Goal: Obtain resource: Download file/media

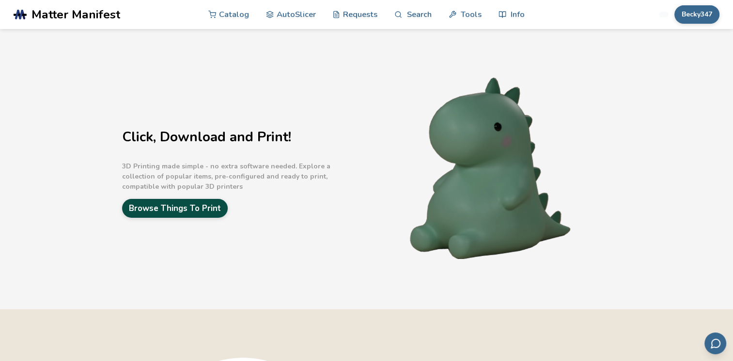
click at [194, 204] on link "Browse Things To Print" at bounding box center [175, 208] width 106 height 19
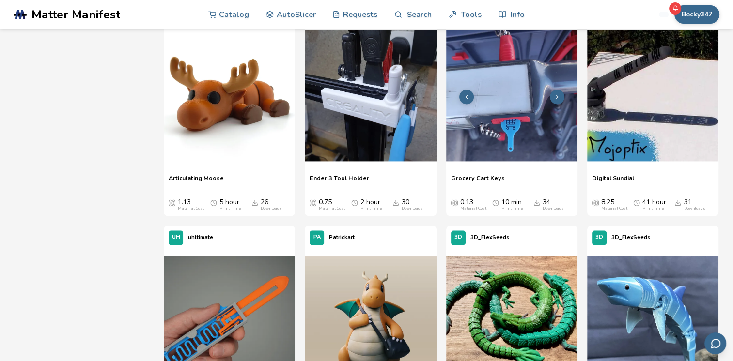
scroll to position [1308, 0]
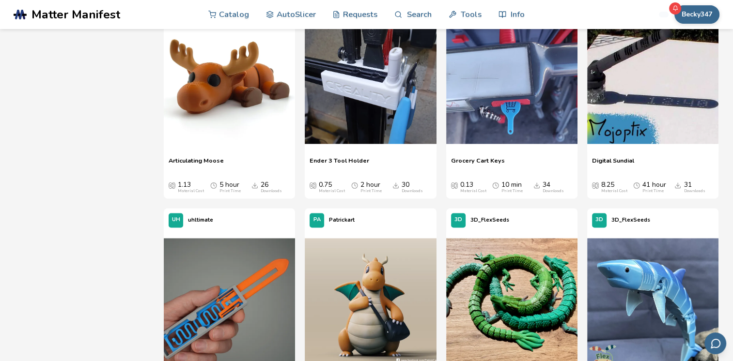
click at [484, 157] on span "Grocery Cart Keys" at bounding box center [478, 164] width 54 height 15
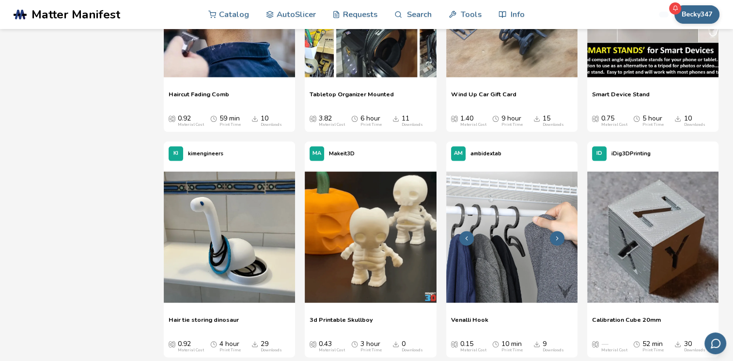
scroll to position [13251, 0]
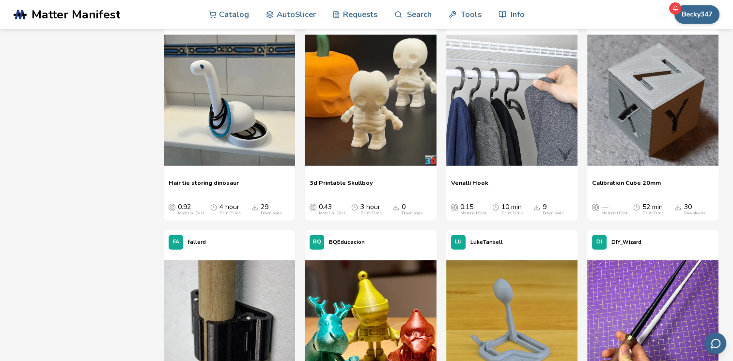
click at [354, 179] on span "3d Printable Skullboy" at bounding box center [341, 186] width 63 height 15
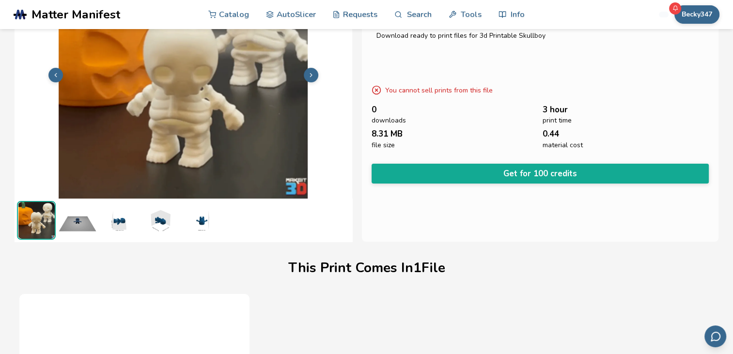
scroll to position [97, 0]
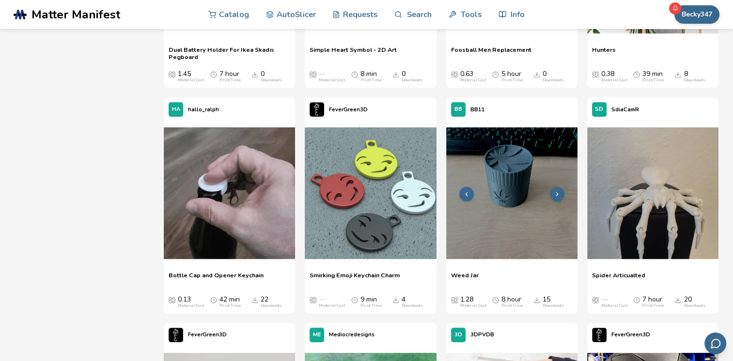
scroll to position [11798, 0]
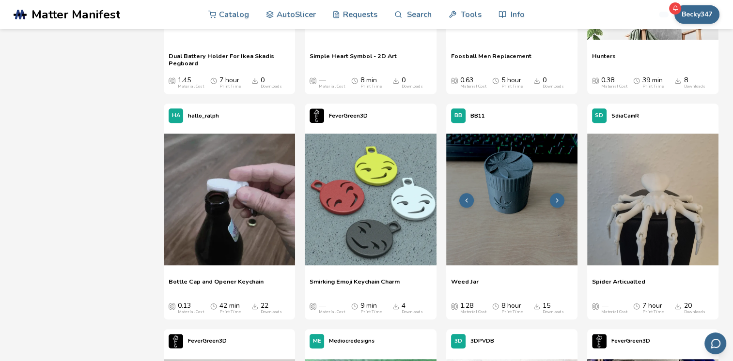
click at [512, 219] on img at bounding box center [511, 199] width 131 height 131
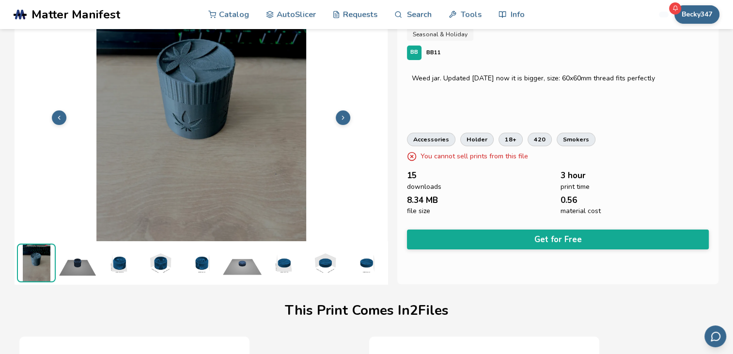
scroll to position [23, 4]
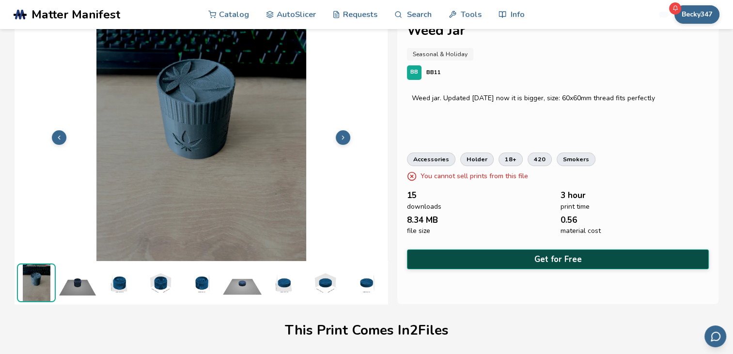
click at [555, 259] on button "Get for Free" at bounding box center [558, 260] width 302 height 20
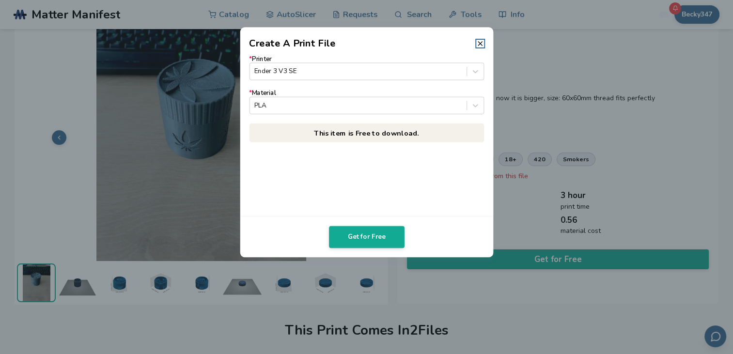
scroll to position [23, 0]
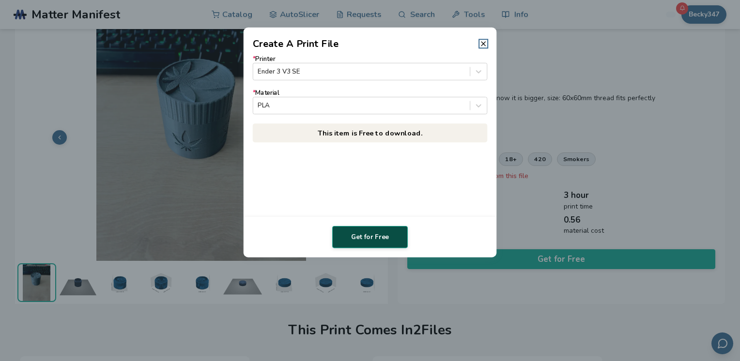
click at [386, 243] on button "Get for Free" at bounding box center [370, 237] width 76 height 22
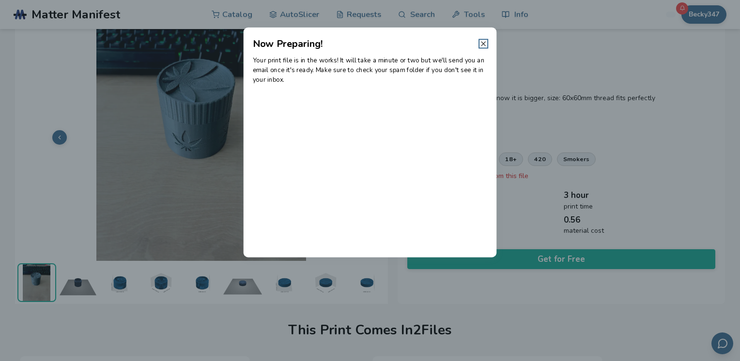
click at [481, 42] on icon at bounding box center [484, 44] width 8 height 8
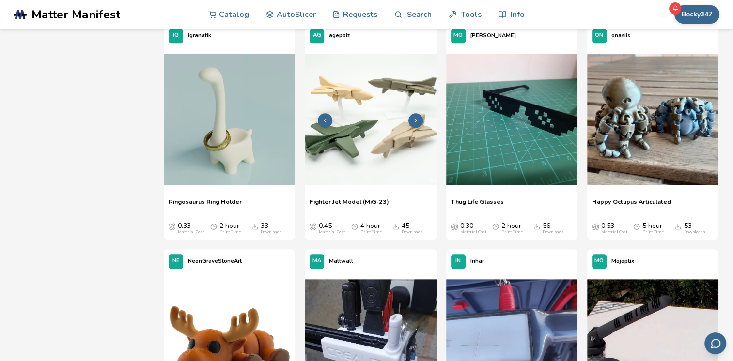
scroll to position [1042, 0]
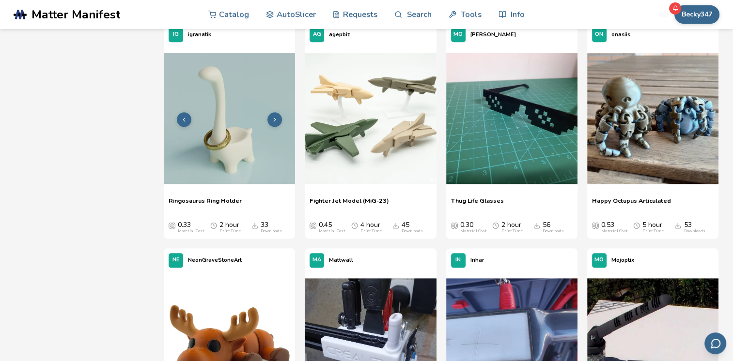
click at [242, 164] on img at bounding box center [229, 118] width 131 height 131
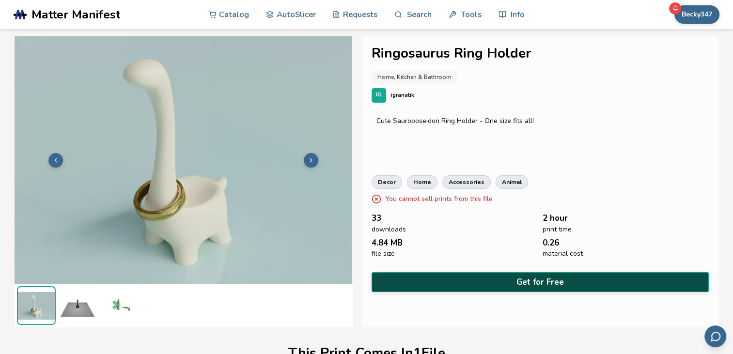
click at [529, 279] on button "Get for Free" at bounding box center [540, 282] width 337 height 20
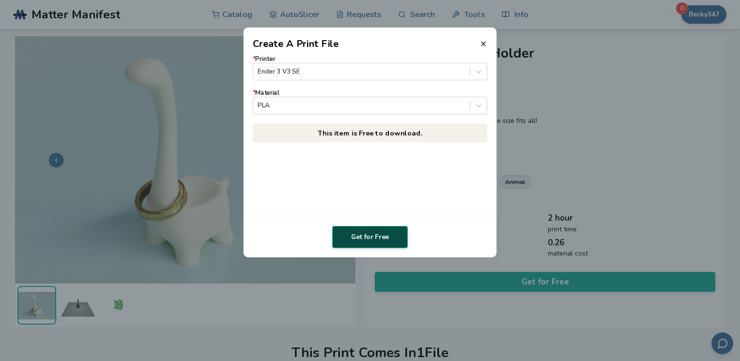
click at [375, 228] on button "Get for Free" at bounding box center [370, 237] width 76 height 22
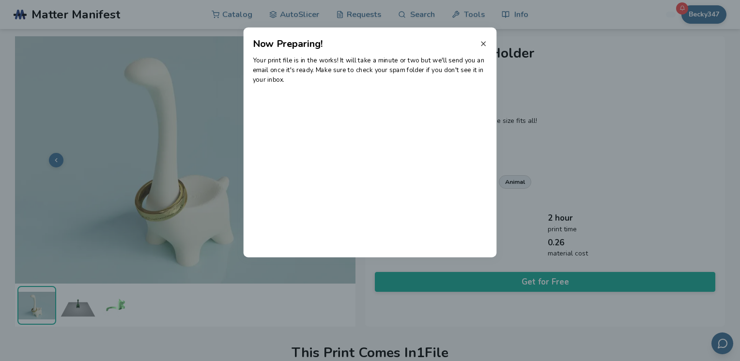
click at [483, 42] on icon at bounding box center [484, 44] width 8 height 8
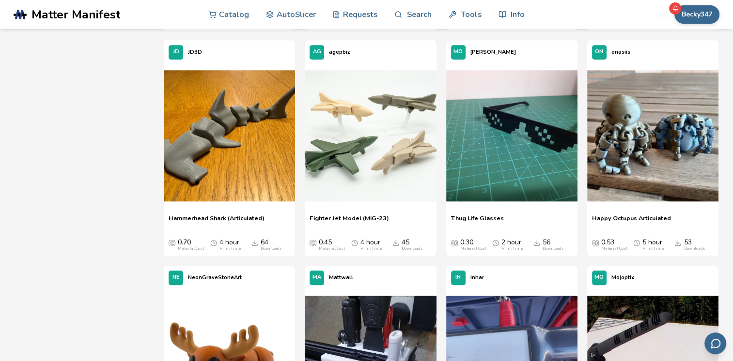
scroll to position [1042, 0]
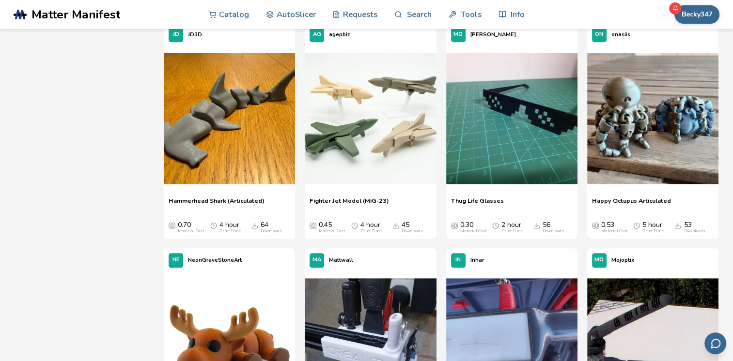
click at [525, 197] on p "Thug Life Glasses" at bounding box center [512, 204] width 122 height 15
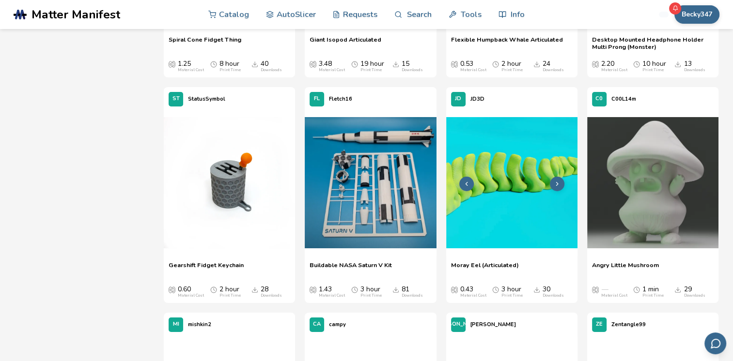
scroll to position [3465, 0]
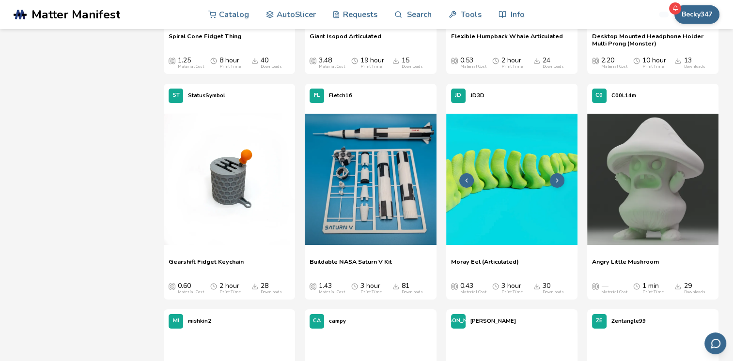
click at [555, 183] on icon at bounding box center [557, 180] width 7 height 7
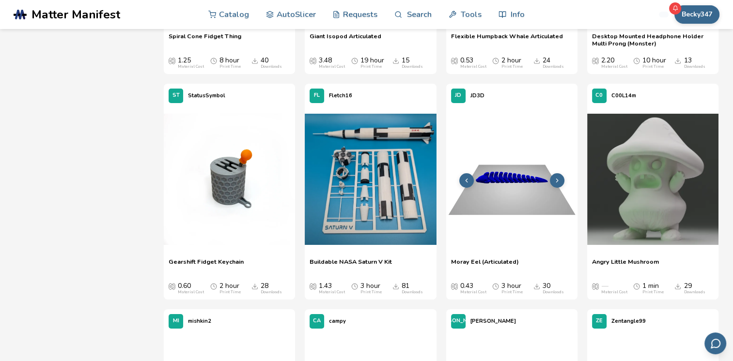
click at [556, 183] on icon at bounding box center [557, 180] width 7 height 7
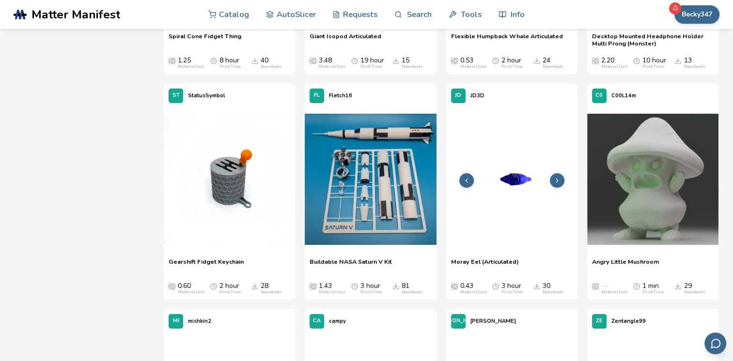
click at [556, 183] on icon at bounding box center [557, 180] width 7 height 7
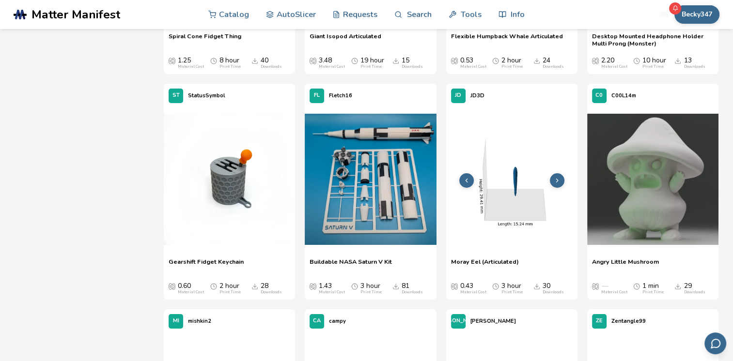
click at [555, 183] on icon at bounding box center [557, 180] width 7 height 7
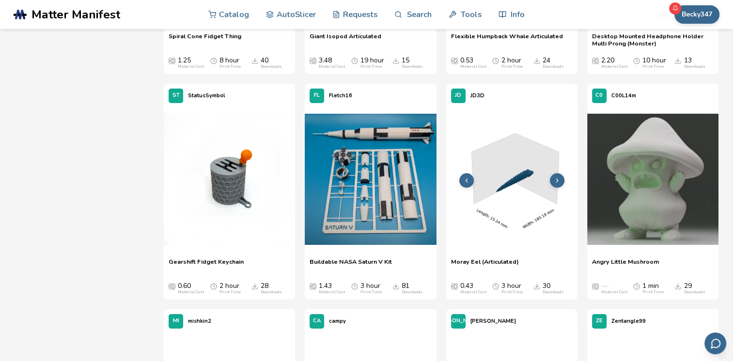
click at [555, 183] on icon at bounding box center [557, 180] width 7 height 7
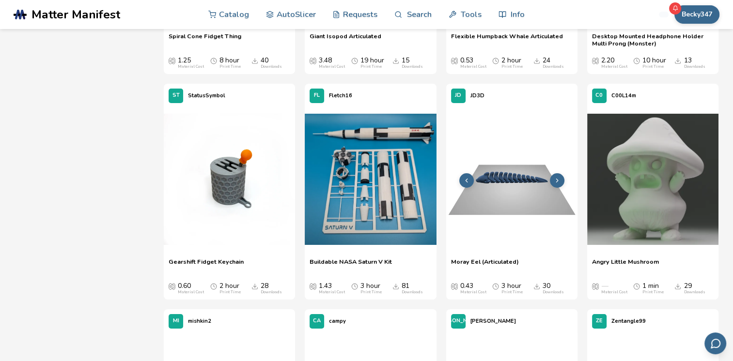
click at [555, 183] on icon at bounding box center [557, 180] width 7 height 7
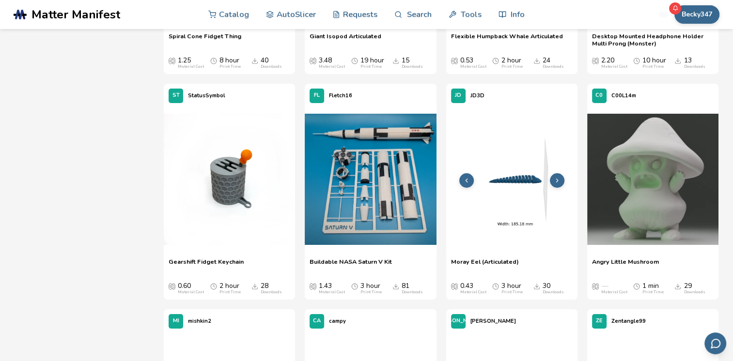
click at [555, 183] on icon at bounding box center [557, 180] width 7 height 7
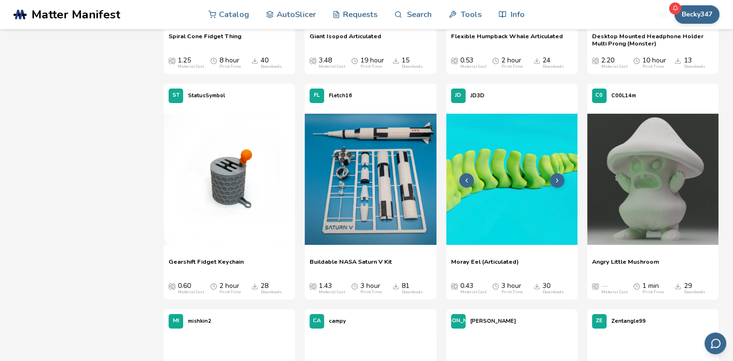
click at [555, 183] on icon at bounding box center [557, 180] width 7 height 7
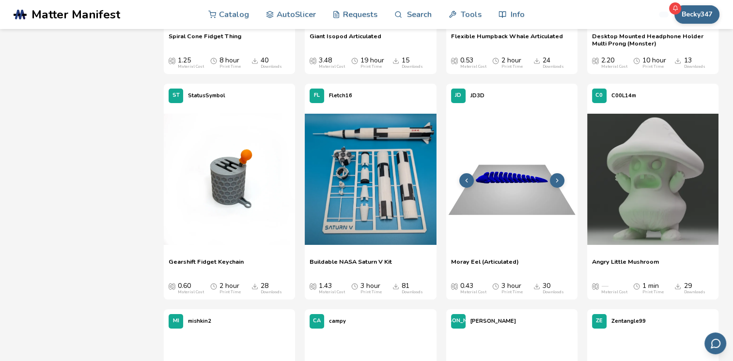
click at [555, 183] on icon at bounding box center [557, 180] width 7 height 7
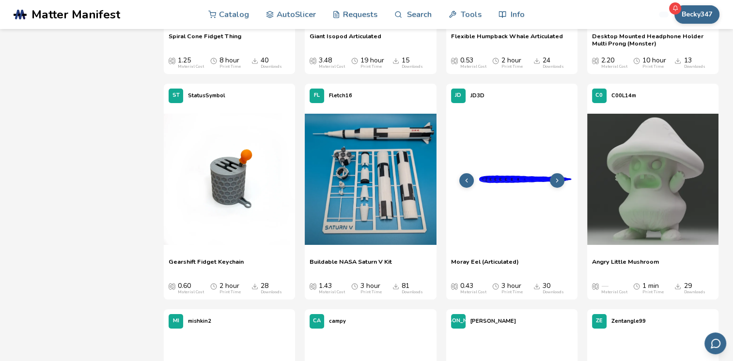
click at [555, 183] on icon at bounding box center [557, 180] width 7 height 7
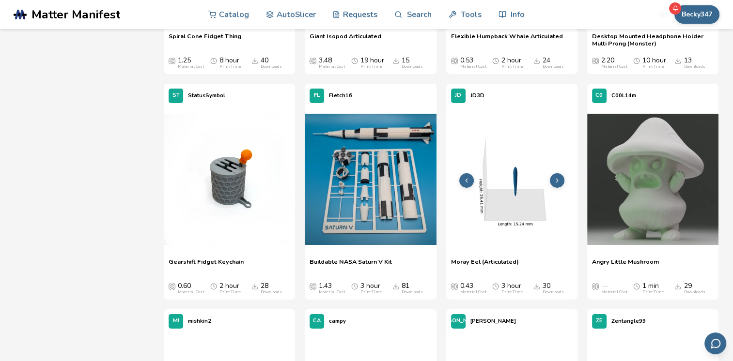
click at [556, 182] on icon at bounding box center [557, 180] width 7 height 7
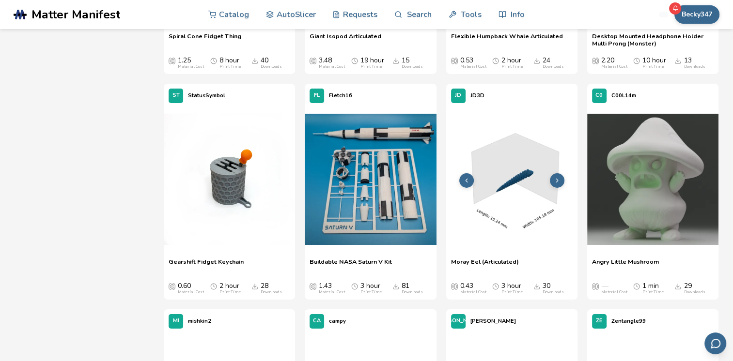
click at [557, 180] on polyline at bounding box center [557, 180] width 2 height 3
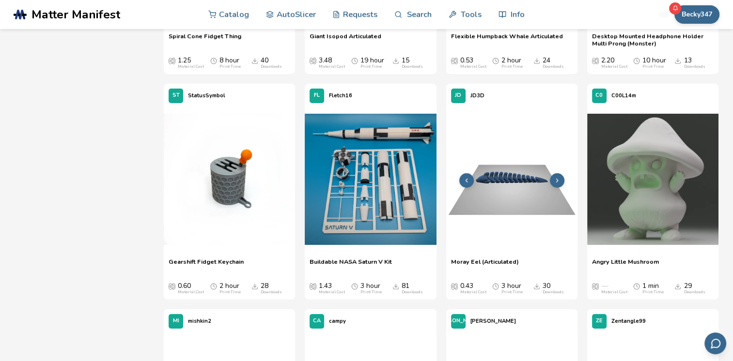
click at [557, 180] on polyline at bounding box center [557, 180] width 2 height 3
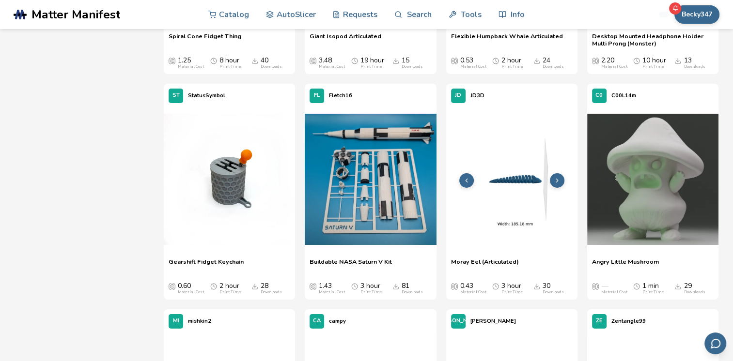
click at [557, 180] on polyline at bounding box center [557, 180] width 2 height 3
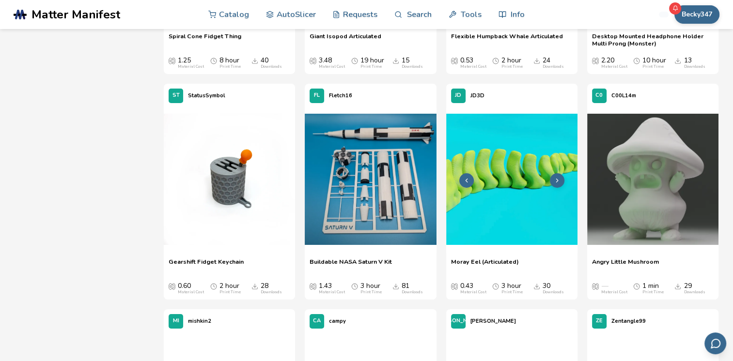
click at [557, 180] on polyline at bounding box center [557, 180] width 2 height 3
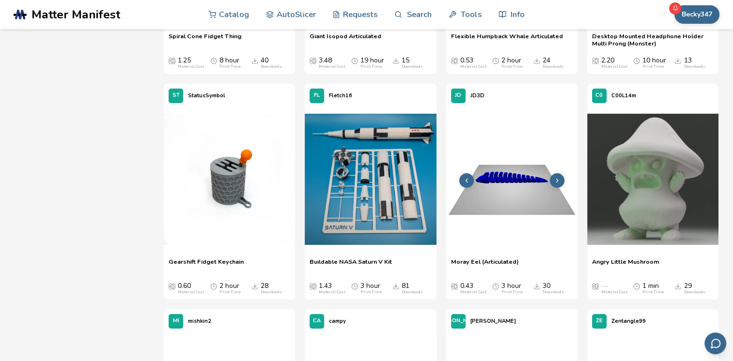
click at [557, 180] on polyline at bounding box center [557, 180] width 2 height 3
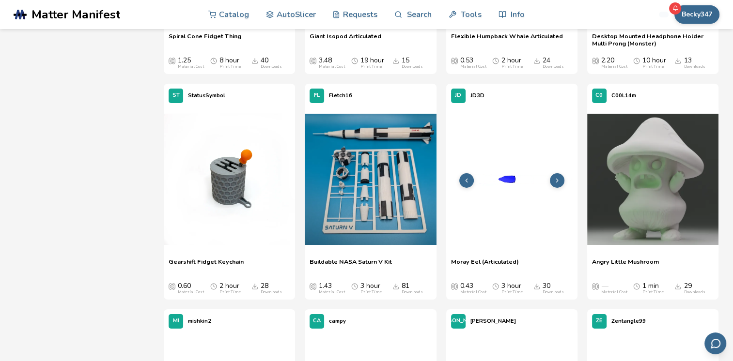
click at [557, 180] on polyline at bounding box center [557, 180] width 2 height 3
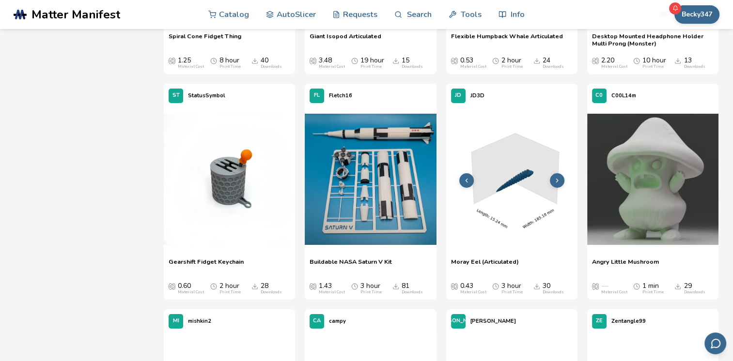
click at [557, 180] on polyline at bounding box center [557, 180] width 2 height 3
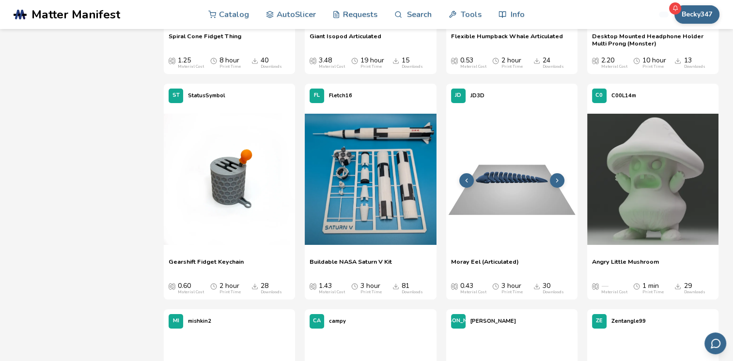
click at [557, 180] on polyline at bounding box center [557, 180] width 2 height 3
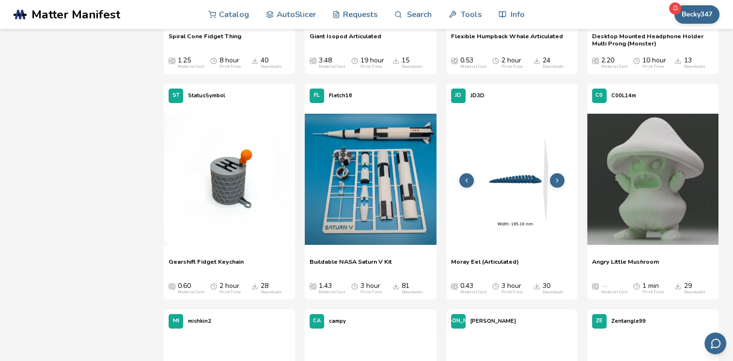
click at [557, 180] on polyline at bounding box center [557, 180] width 2 height 3
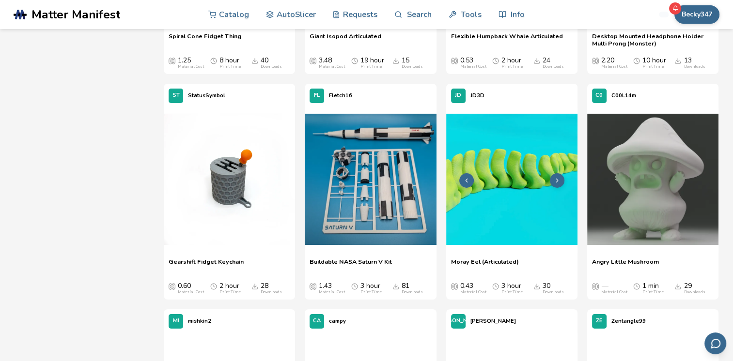
click at [557, 180] on polyline at bounding box center [557, 180] width 2 height 3
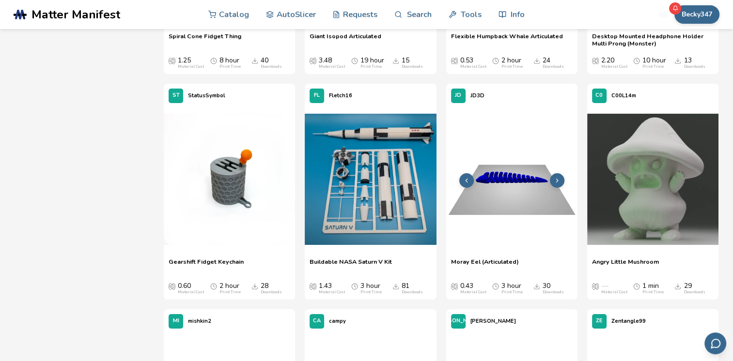
click at [557, 180] on polyline at bounding box center [557, 180] width 2 height 3
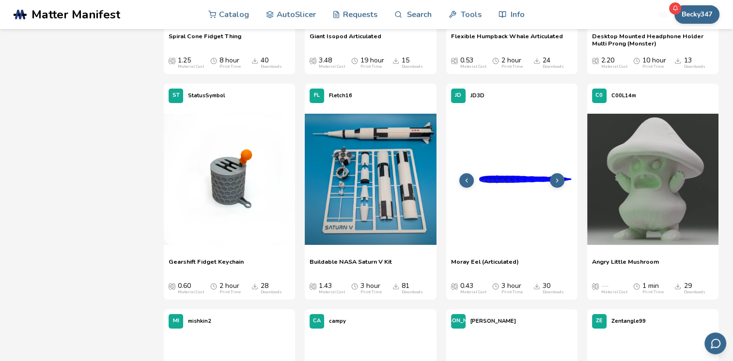
click at [557, 180] on polyline at bounding box center [557, 180] width 2 height 3
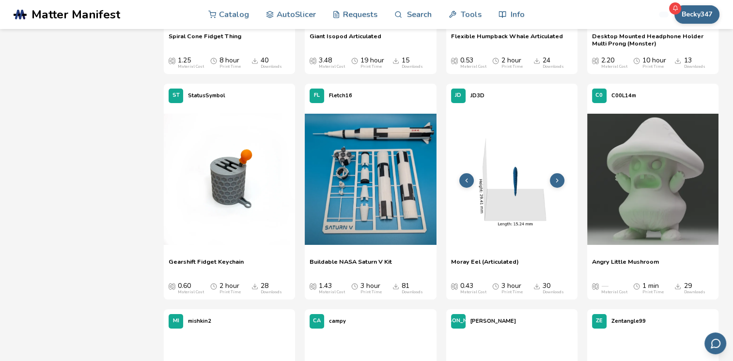
click at [557, 180] on polyline at bounding box center [557, 180] width 2 height 3
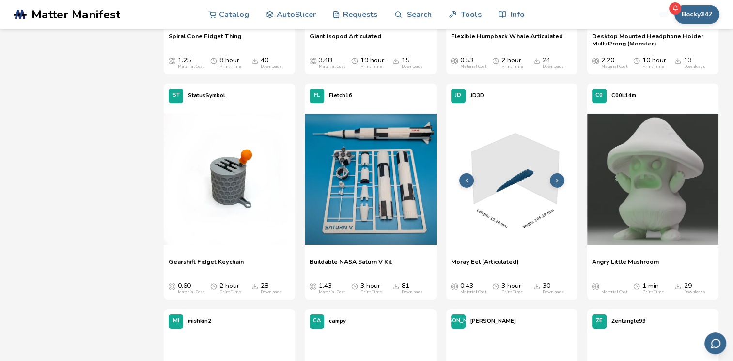
click at [557, 180] on polyline at bounding box center [557, 180] width 2 height 3
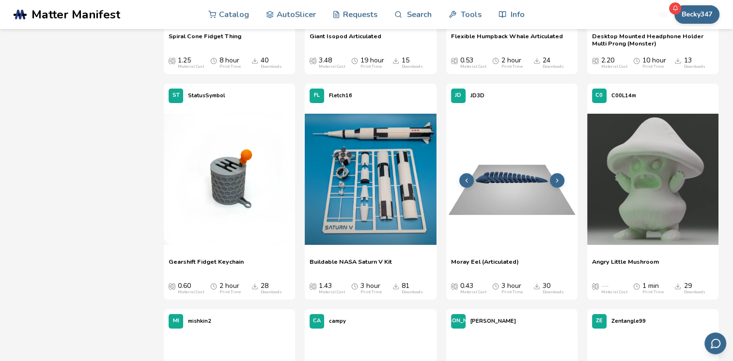
click at [557, 180] on polyline at bounding box center [557, 180] width 2 height 3
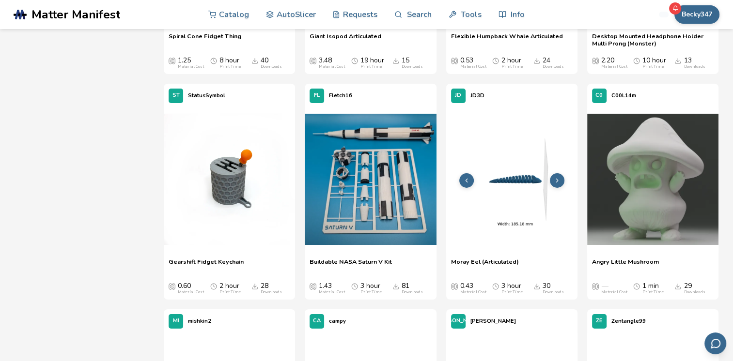
click at [558, 180] on icon at bounding box center [557, 180] width 7 height 7
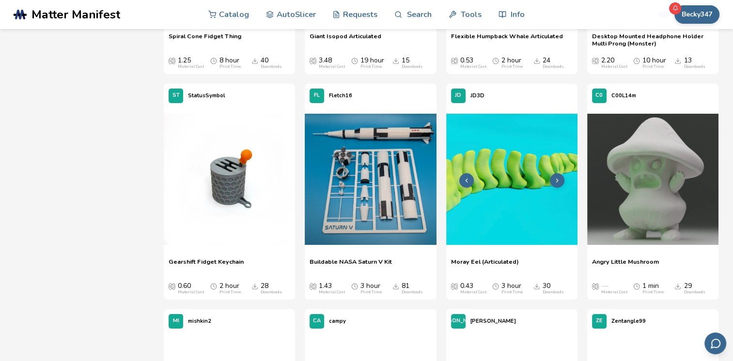
click at [558, 181] on icon at bounding box center [557, 180] width 7 height 7
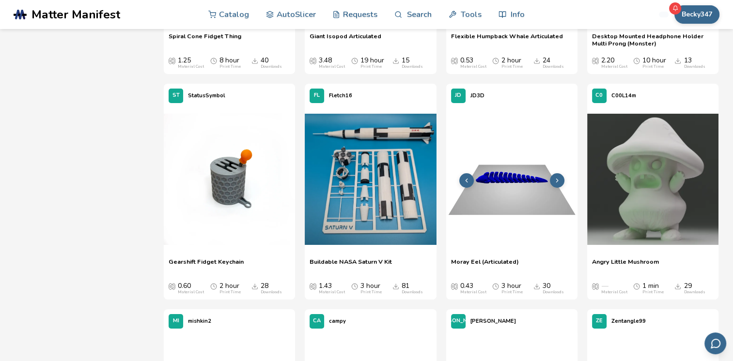
click at [559, 182] on icon at bounding box center [557, 180] width 7 height 7
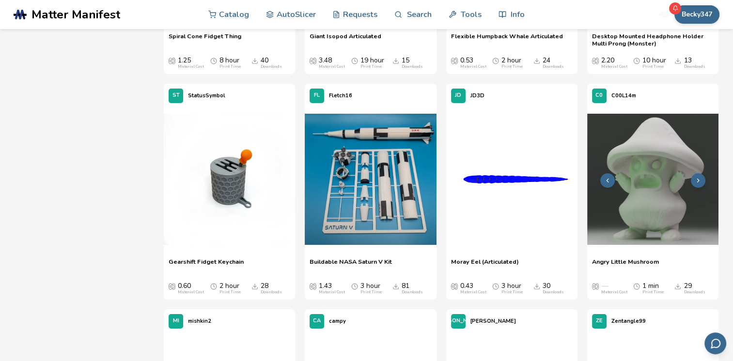
click at [701, 181] on icon at bounding box center [698, 180] width 7 height 7
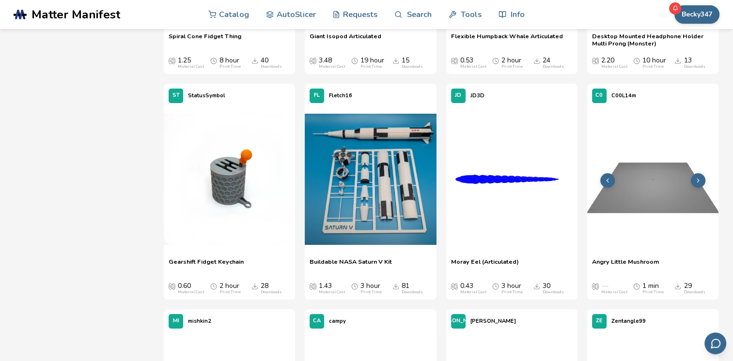
click at [696, 181] on icon at bounding box center [698, 180] width 7 height 7
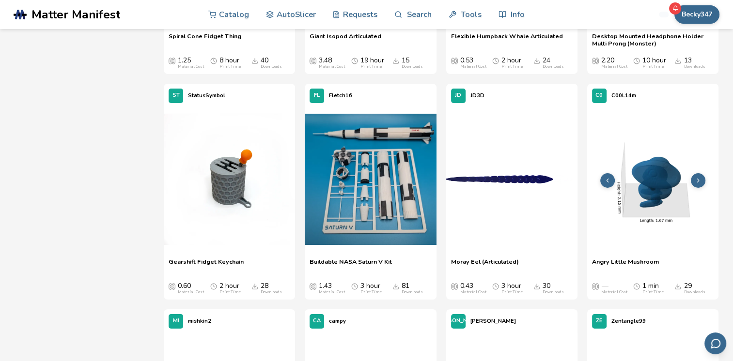
click at [692, 181] on button at bounding box center [698, 180] width 15 height 15
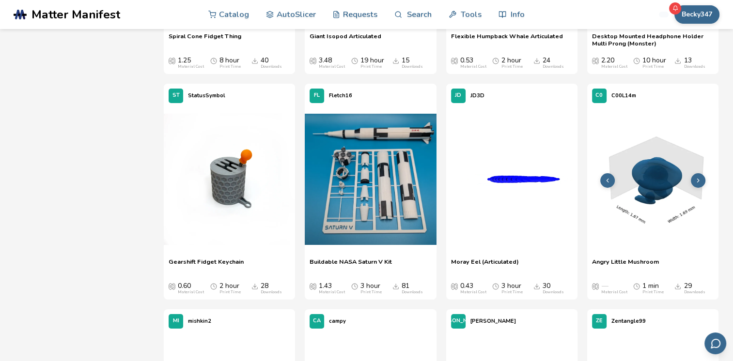
click at [692, 181] on button at bounding box center [698, 180] width 15 height 15
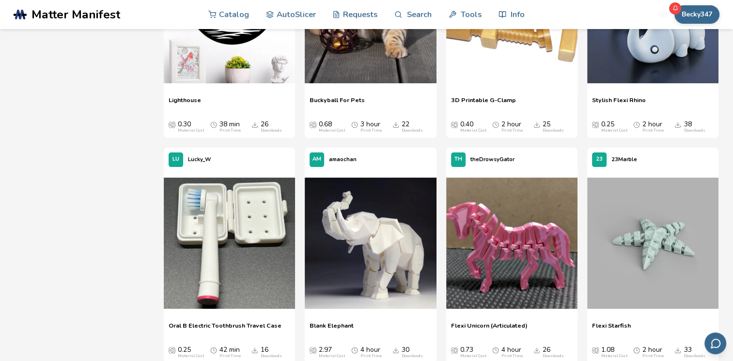
scroll to position [3949, 0]
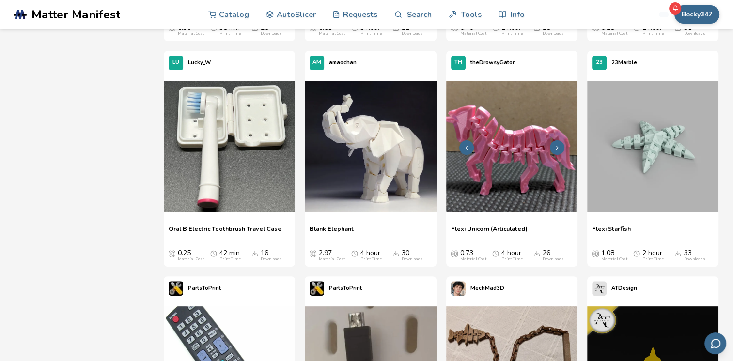
click at [559, 148] on icon at bounding box center [557, 147] width 7 height 7
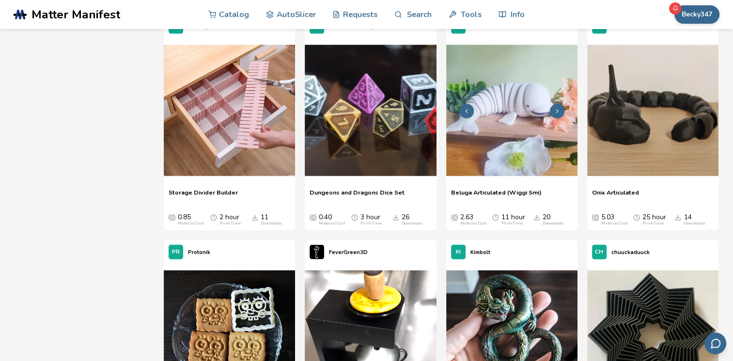
scroll to position [5742, 0]
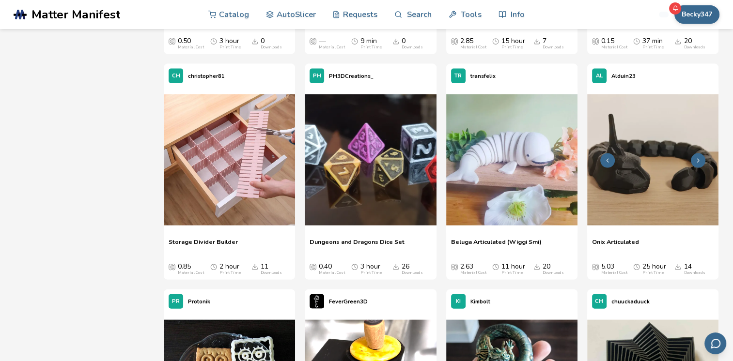
click at [695, 163] on icon at bounding box center [698, 160] width 7 height 7
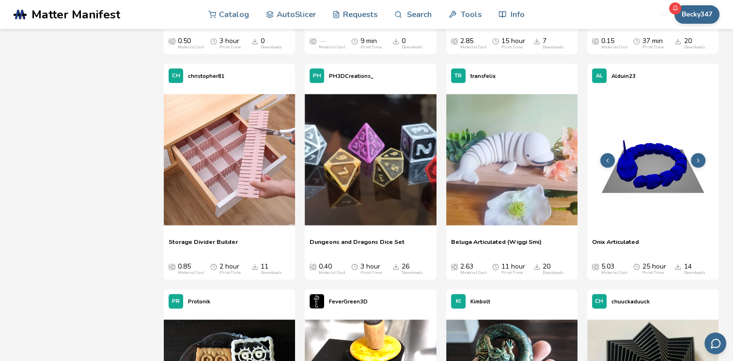
click at [696, 163] on icon at bounding box center [698, 160] width 7 height 7
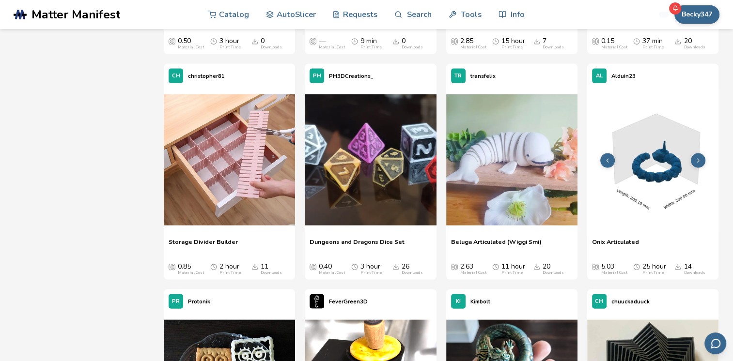
click at [696, 163] on icon at bounding box center [698, 160] width 7 height 7
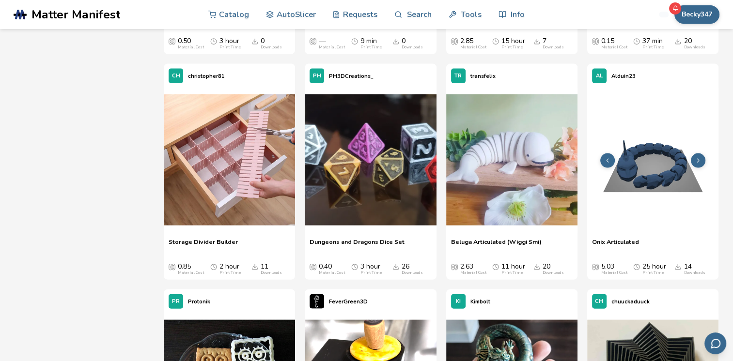
click at [696, 163] on icon at bounding box center [698, 160] width 7 height 7
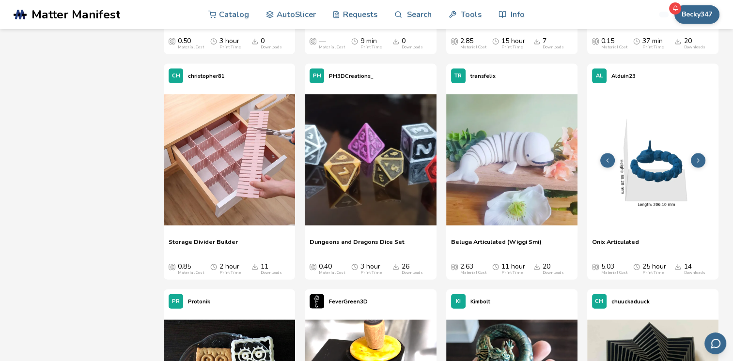
click at [696, 163] on icon at bounding box center [698, 160] width 7 height 7
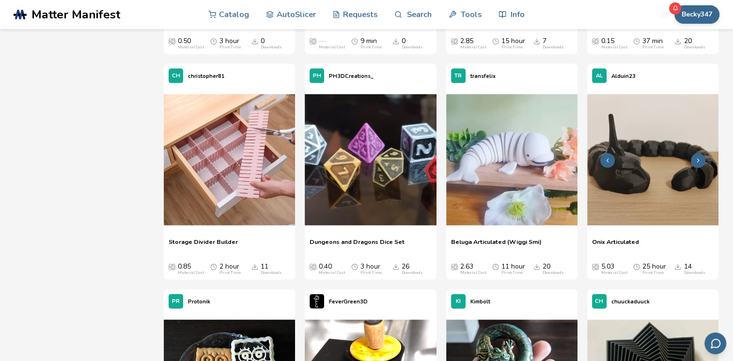
click at [696, 163] on icon at bounding box center [698, 160] width 7 height 7
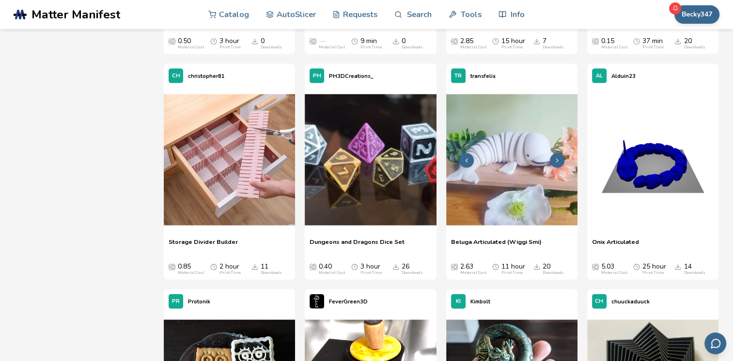
scroll to position [5839, 0]
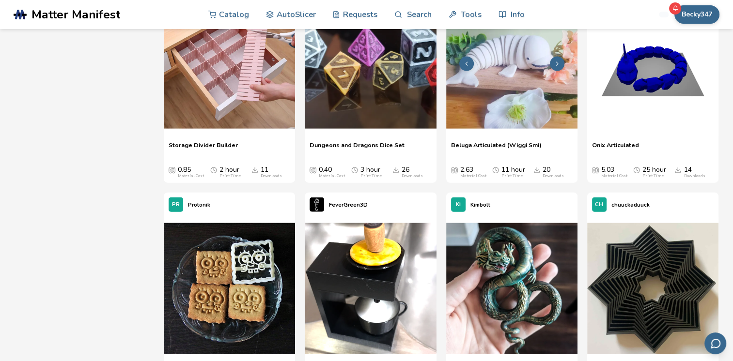
click at [559, 65] on icon at bounding box center [557, 64] width 7 height 7
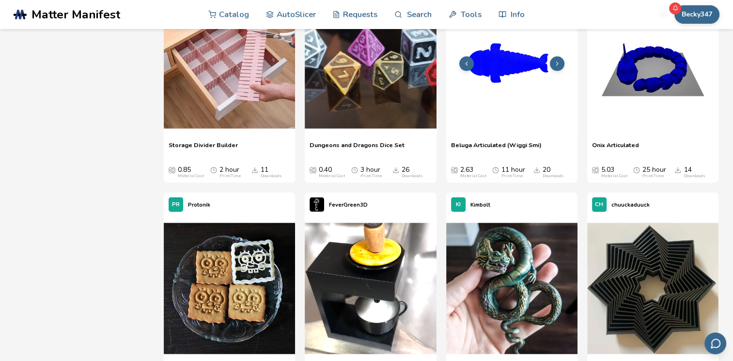
click at [559, 65] on icon at bounding box center [557, 64] width 7 height 7
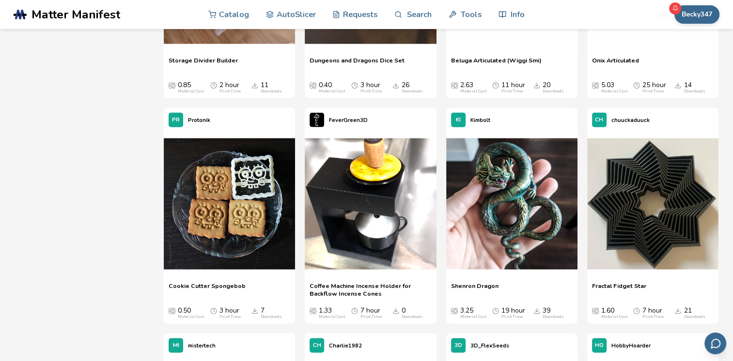
scroll to position [5984, 0]
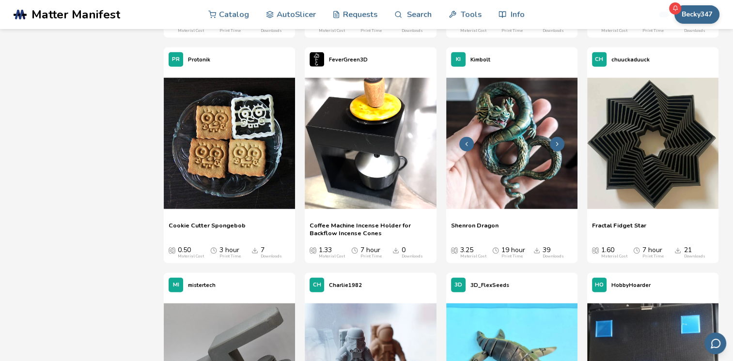
click at [555, 148] on button at bounding box center [557, 144] width 15 height 15
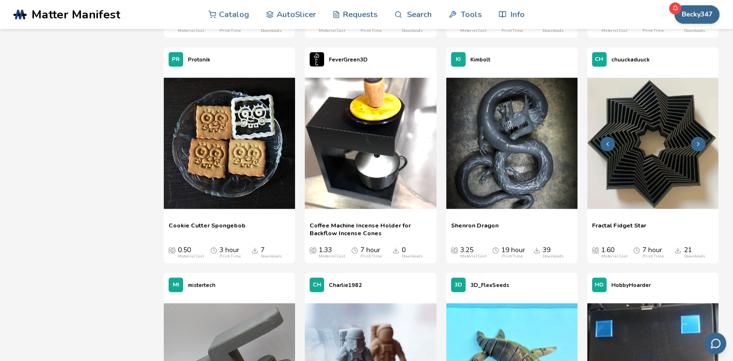
click at [695, 146] on icon at bounding box center [698, 144] width 7 height 7
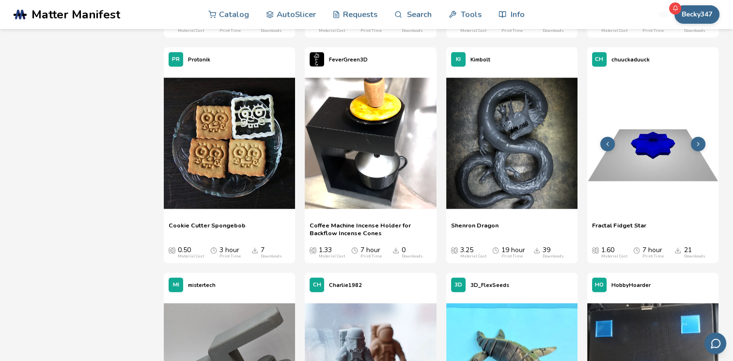
click at [695, 146] on icon at bounding box center [698, 144] width 7 height 7
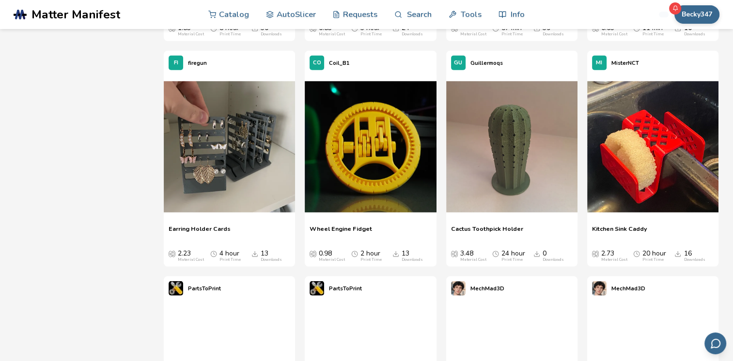
scroll to position [6517, 0]
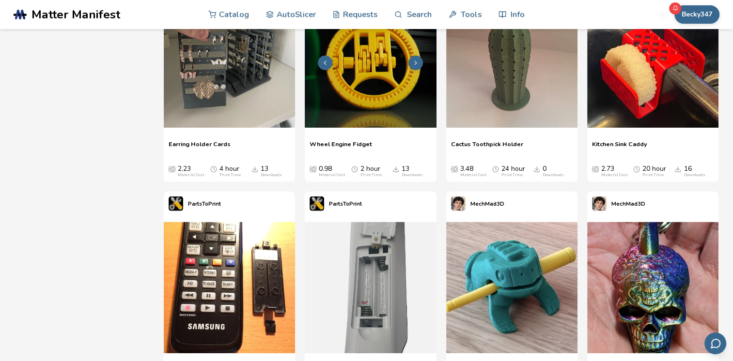
click at [413, 66] on button at bounding box center [415, 63] width 15 height 15
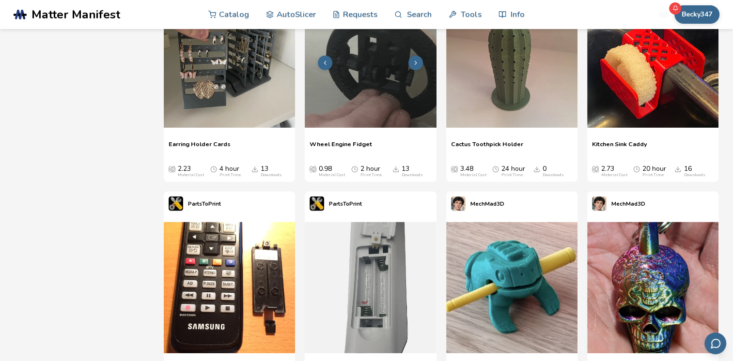
click at [416, 66] on button at bounding box center [415, 63] width 15 height 15
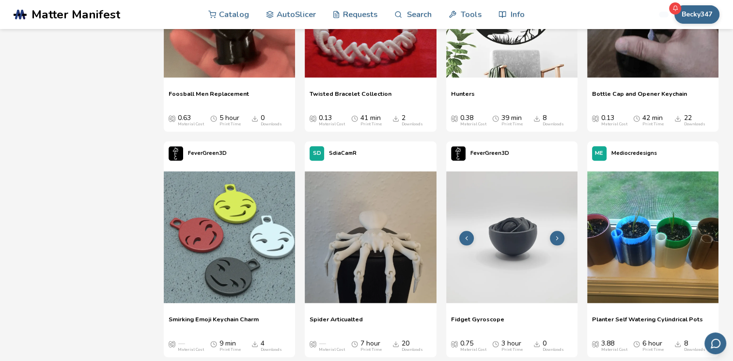
scroll to position [11992, 0]
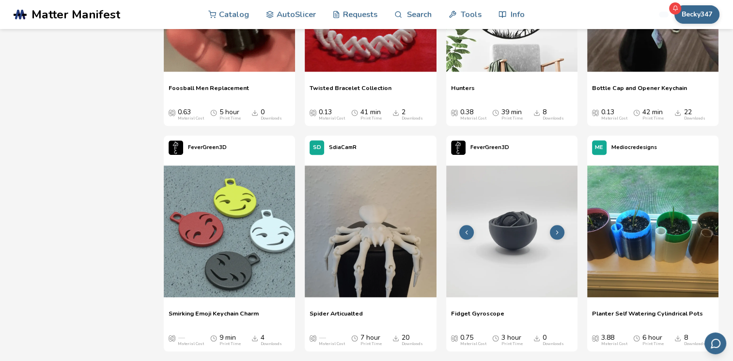
click at [561, 232] on button at bounding box center [557, 232] width 15 height 15
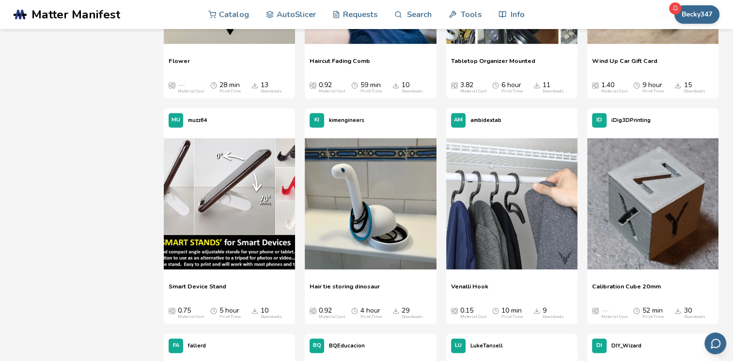
scroll to position [13494, 0]
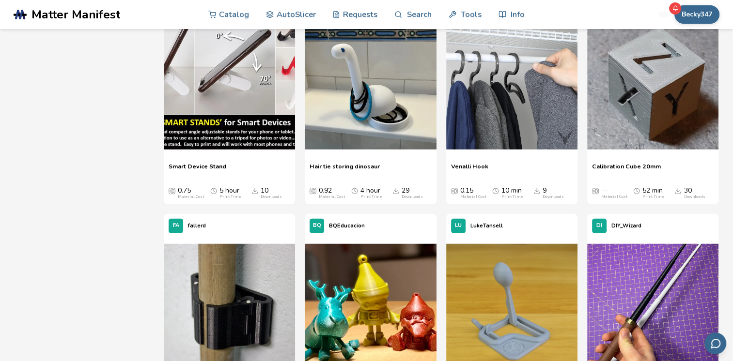
click at [359, 165] on span "Hair tie storing dinosaur" at bounding box center [345, 170] width 70 height 15
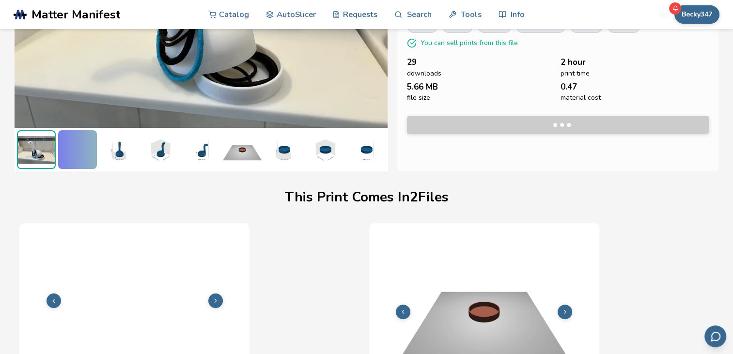
scroll to position [217, 4]
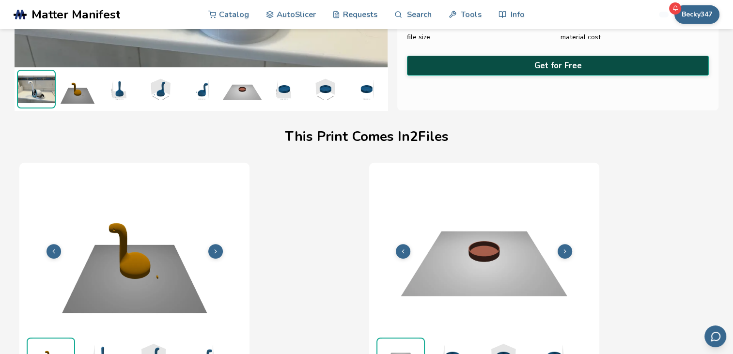
click at [553, 63] on button "Get for Free" at bounding box center [558, 66] width 302 height 20
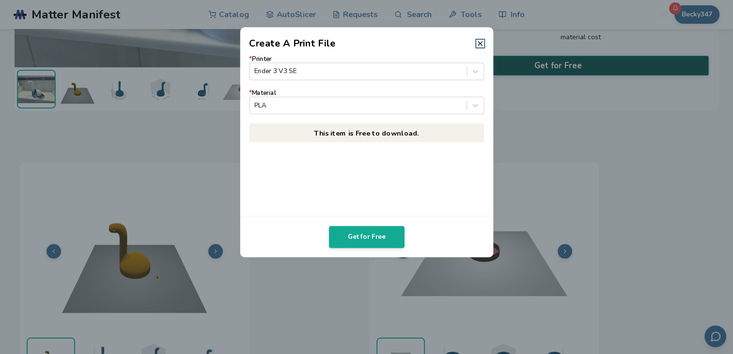
scroll to position [217, 0]
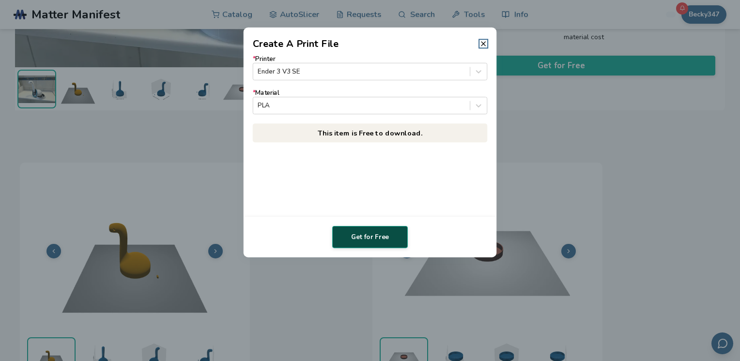
click at [382, 236] on button "Get for Free" at bounding box center [370, 237] width 76 height 22
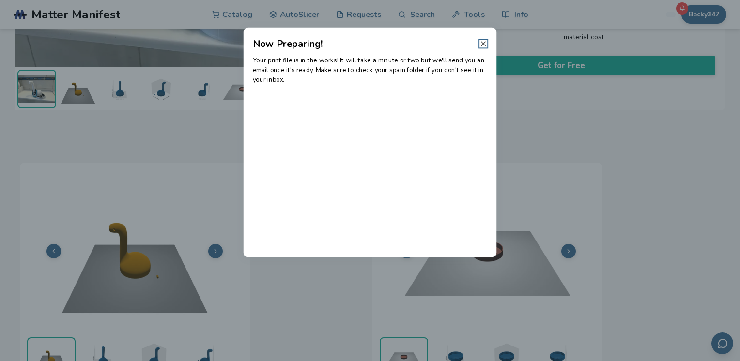
click at [483, 44] on icon at bounding box center [484, 44] width 8 height 8
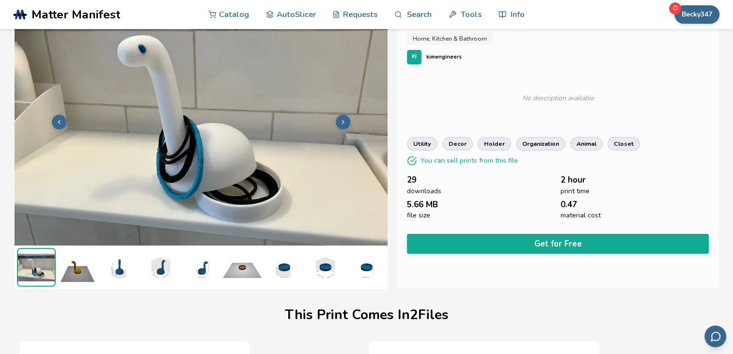
scroll to position [23, 0]
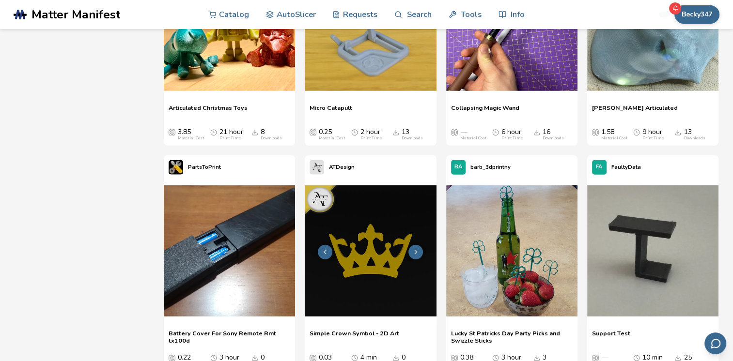
scroll to position [13698, 0]
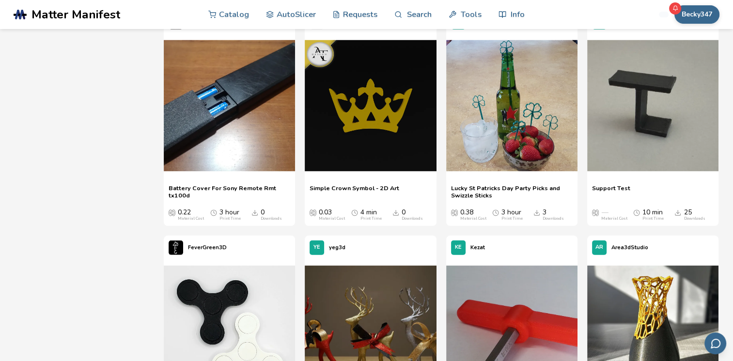
drag, startPoint x: 481, startPoint y: 205, endPoint x: 484, endPoint y: 201, distance: 5.8
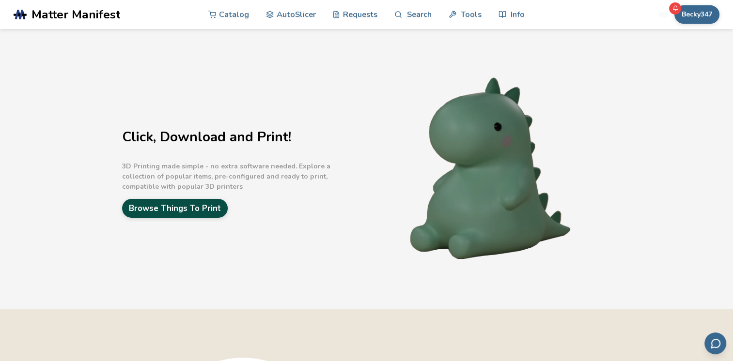
click at [197, 212] on link "Browse Things To Print" at bounding box center [175, 208] width 106 height 19
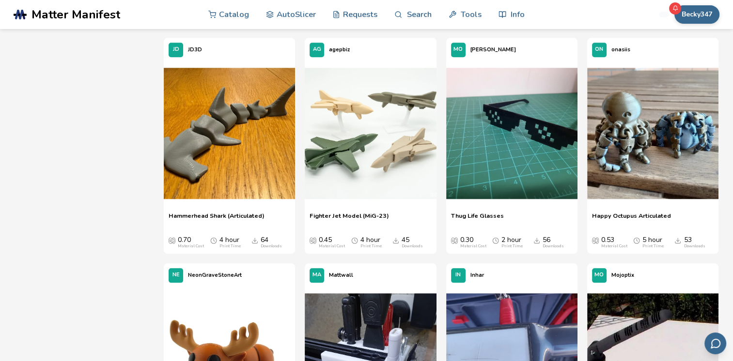
scroll to position [1013, 0]
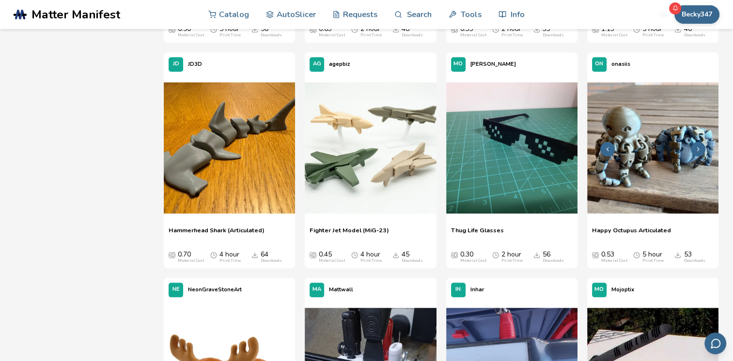
click at [696, 146] on icon at bounding box center [698, 149] width 7 height 7
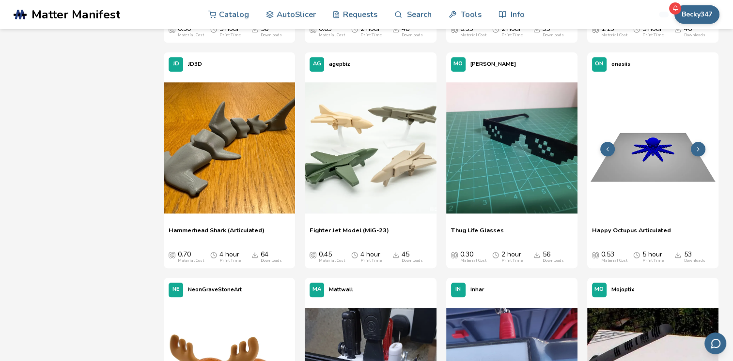
click at [695, 146] on icon at bounding box center [698, 149] width 7 height 7
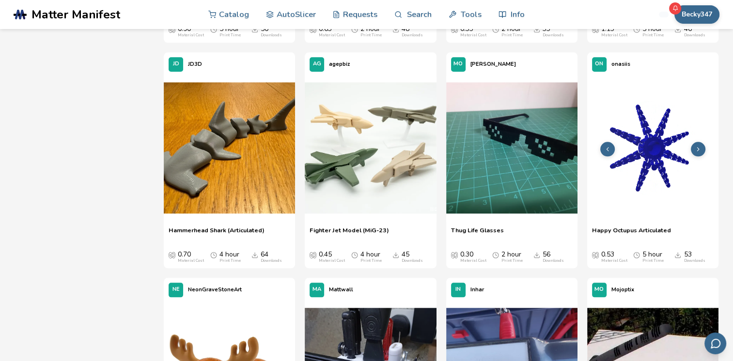
click at [695, 146] on icon at bounding box center [698, 149] width 7 height 7
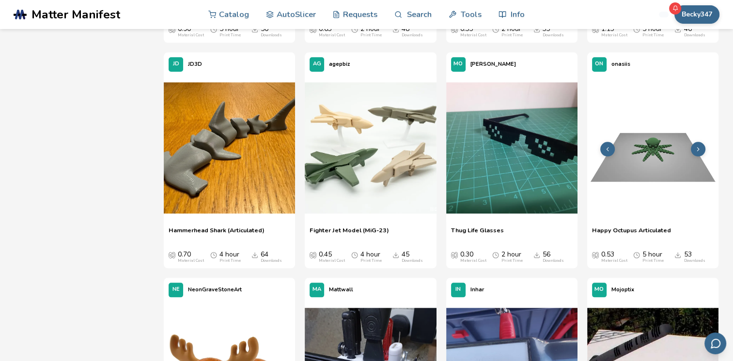
click at [700, 150] on icon at bounding box center [698, 149] width 7 height 7
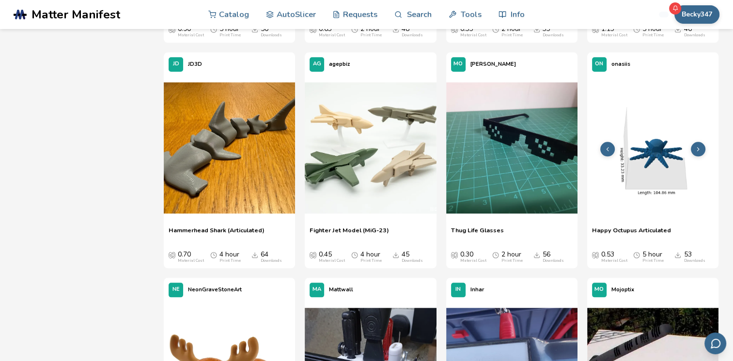
click at [700, 151] on icon at bounding box center [698, 149] width 7 height 7
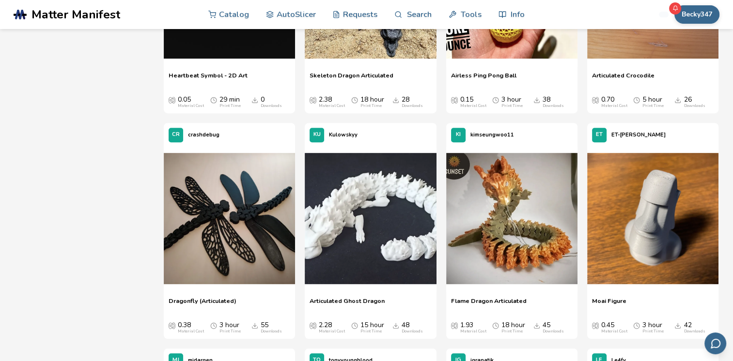
scroll to position [480, 0]
